Goal: Information Seeking & Learning: Understand process/instructions

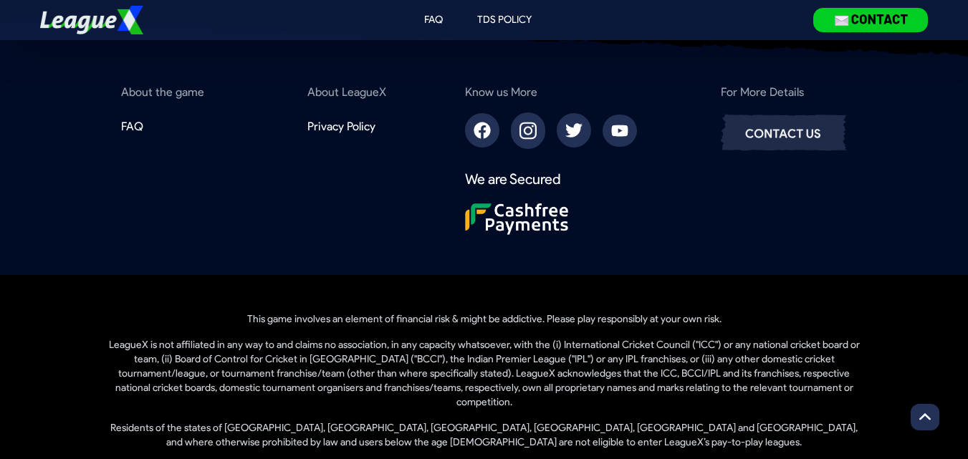
scroll to position [1353, 0]
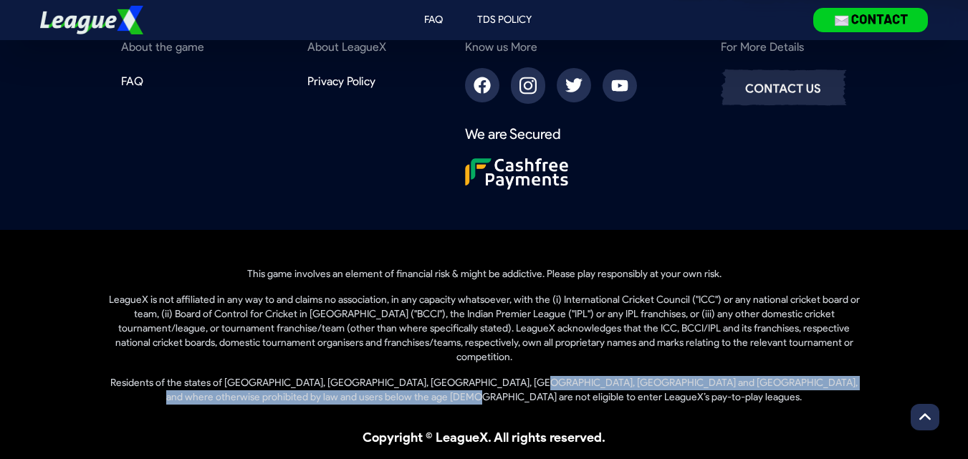
drag, startPoint x: 497, startPoint y: 366, endPoint x: 602, endPoint y: 389, distance: 107.1
click at [602, 389] on p "Residents of the states of [GEOGRAPHIC_DATA], [GEOGRAPHIC_DATA], [GEOGRAPHIC_DA…" at bounding box center [484, 390] width 756 height 29
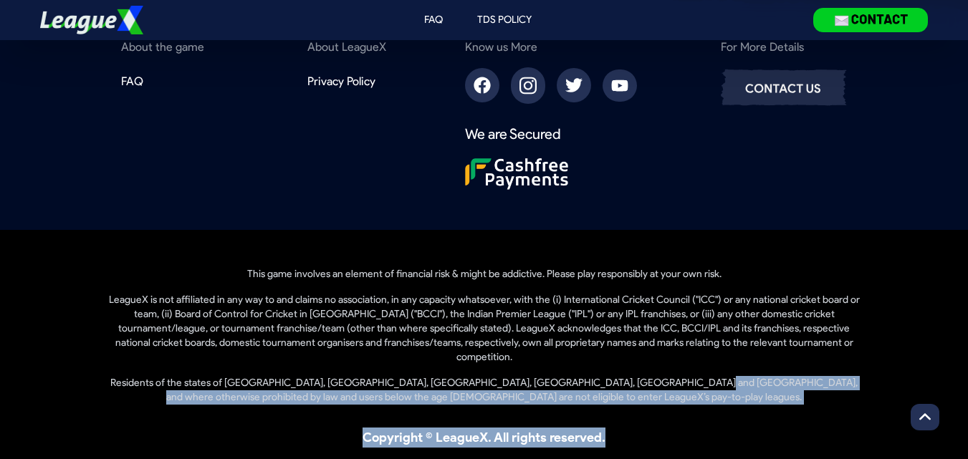
drag, startPoint x: 644, startPoint y: 368, endPoint x: 661, endPoint y: 392, distance: 29.8
click at [661, 392] on div "This game involves an element of financial risk & might be addictive. Please pl…" at bounding box center [484, 352] width 756 height 192
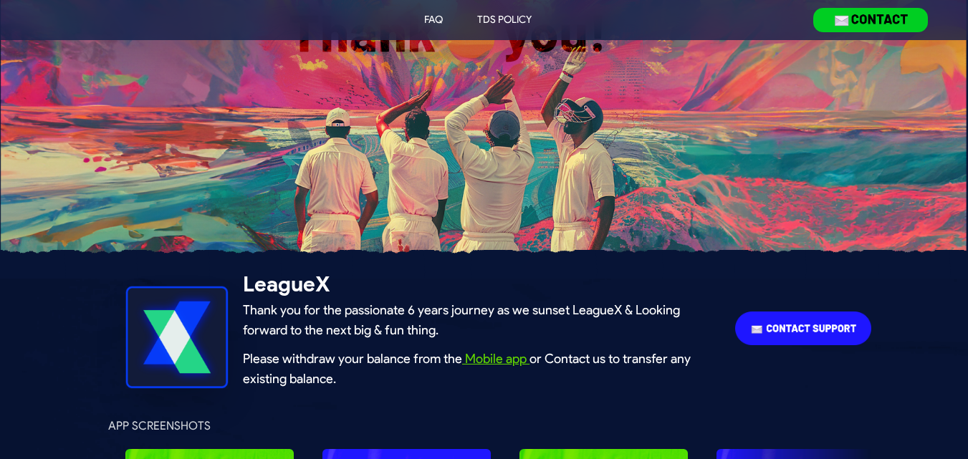
scroll to position [0, 0]
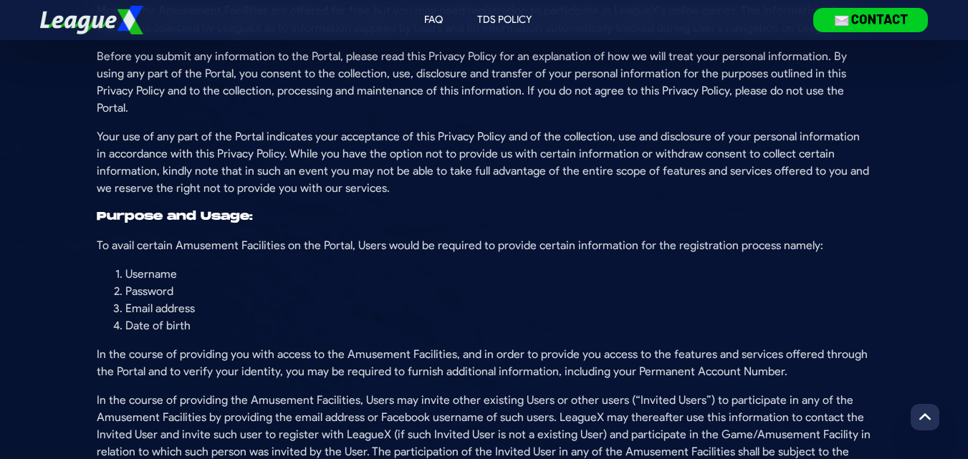
scroll to position [215, 0]
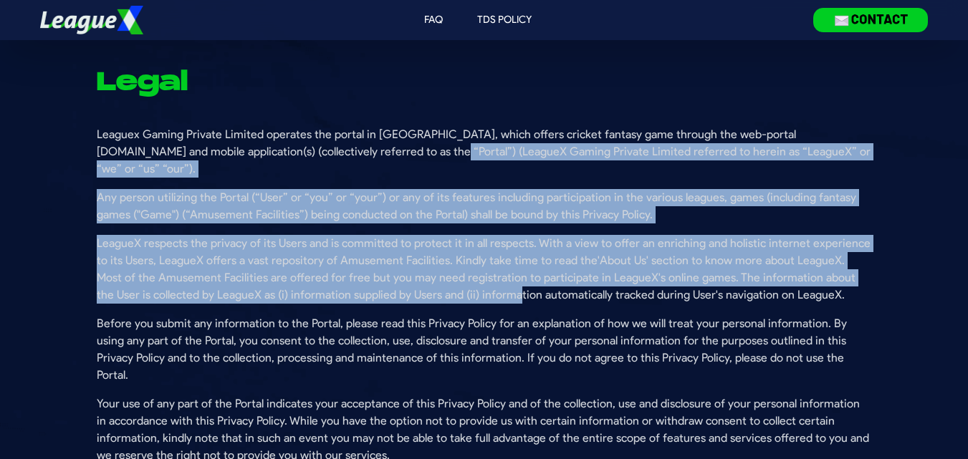
drag, startPoint x: 376, startPoint y: 146, endPoint x: 493, endPoint y: 303, distance: 196.3
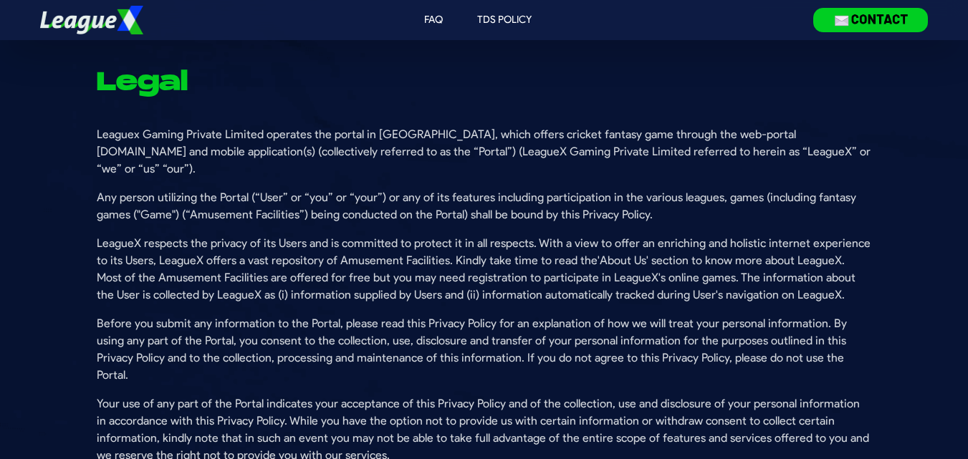
click at [493, 315] on p "Before you submit any information to the Portal, please read this Privacy Polic…" at bounding box center [484, 349] width 775 height 69
